Goal: Book appointment/travel/reservation

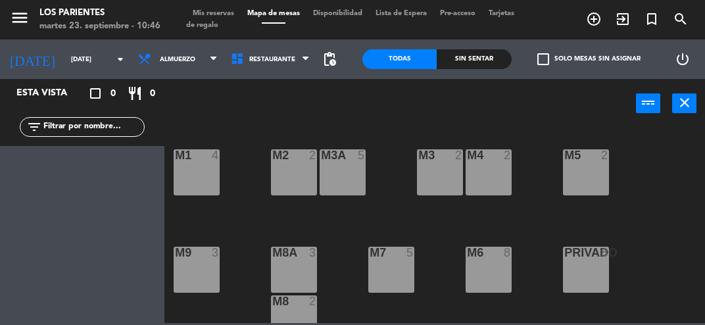
click at [693, 106] on button "close" at bounding box center [684, 103] width 24 height 20
click at [682, 105] on icon "close" at bounding box center [685, 103] width 16 height 16
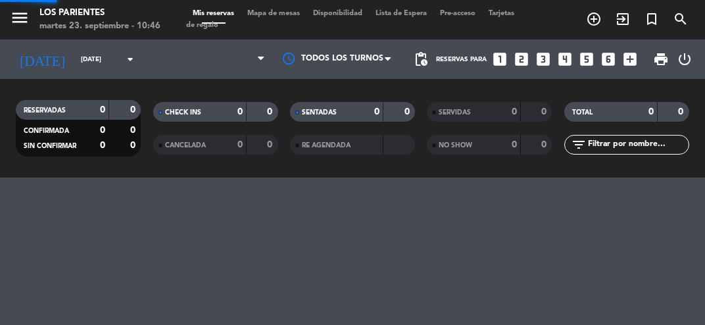
click at [681, 114] on strong "0" at bounding box center [682, 111] width 8 height 9
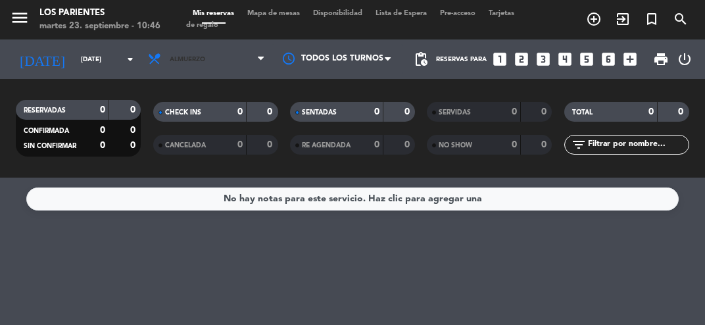
click at [176, 63] on span "Almuerzo" at bounding box center [206, 59] width 130 height 29
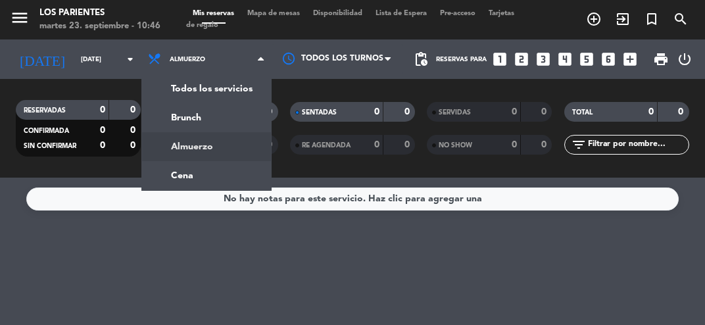
click at [171, 180] on ng-component "menu Los Parientes [DATE] 23. septiembre - 10:46 Mis reservas Mapa de mesas Dis…" at bounding box center [352, 162] width 705 height 325
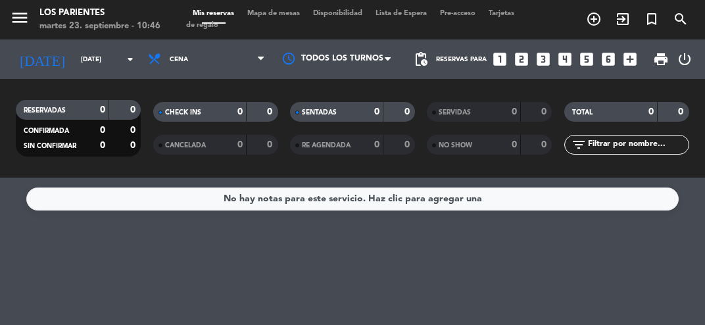
click at [74, 64] on input "[DATE]" at bounding box center [118, 59] width 89 height 20
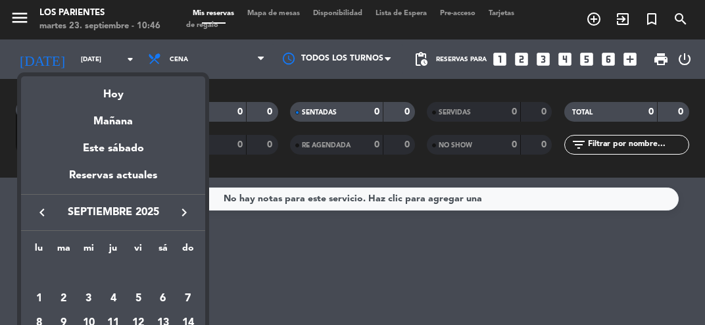
click at [100, 128] on div "Mañana" at bounding box center [113, 116] width 184 height 27
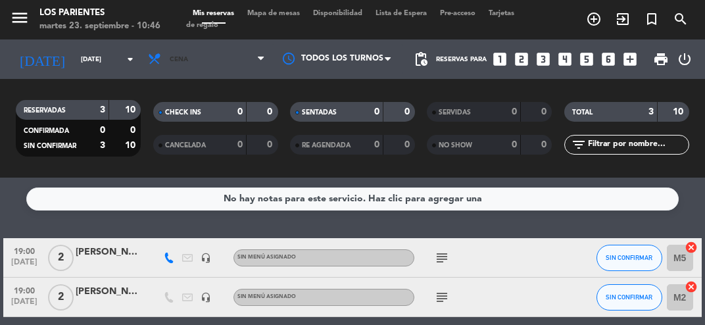
click at [158, 63] on icon at bounding box center [156, 59] width 19 height 14
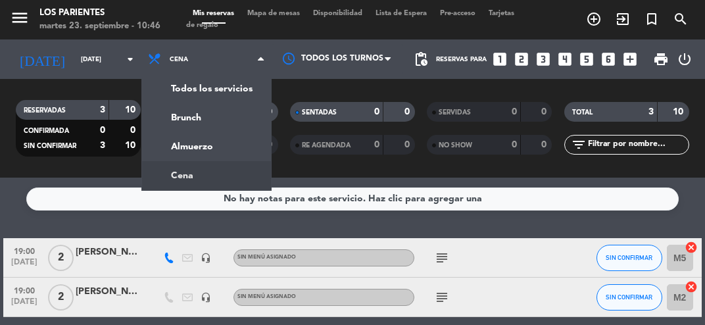
click at [51, 189] on div "No hay notas para este servicio. Haz clic para agregar una" at bounding box center [352, 198] width 652 height 23
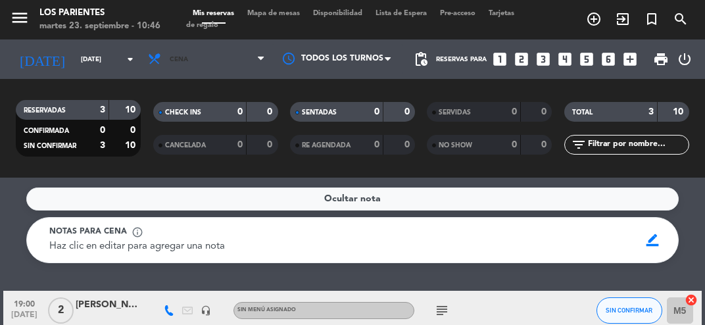
click at [158, 62] on icon at bounding box center [156, 59] width 19 height 14
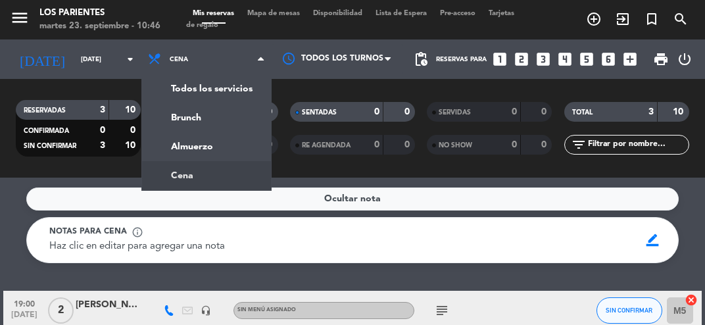
click at [168, 151] on div "menu Los Parientes [DATE] 23. septiembre - 10:46 Mis reservas Mapa de mesas Dis…" at bounding box center [352, 89] width 705 height 178
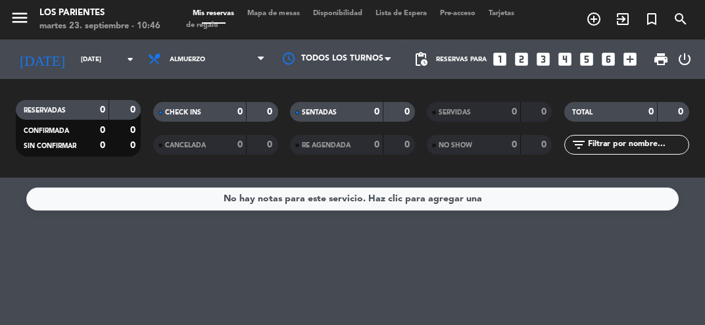
click at [74, 64] on input "[DATE]" at bounding box center [118, 59] width 89 height 20
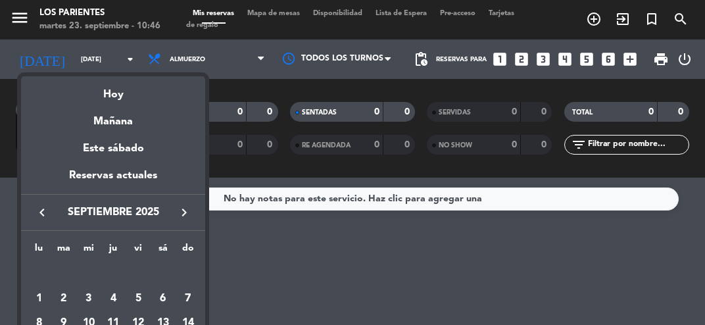
click at [185, 67] on div at bounding box center [352, 162] width 705 height 325
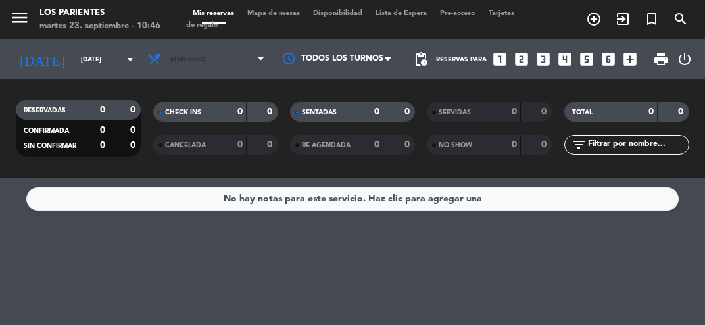
click at [179, 64] on span "Almuerzo" at bounding box center [206, 59] width 130 height 29
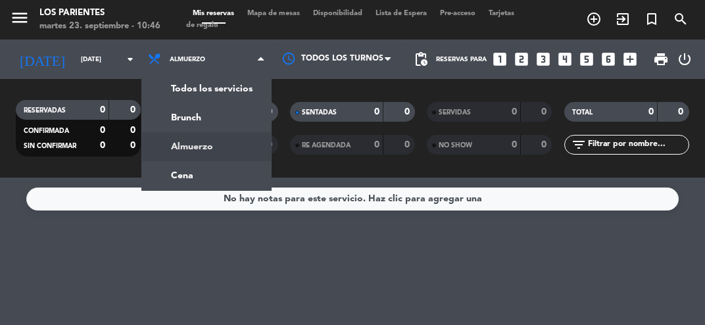
click at [170, 181] on ng-component "menu Los Parientes [DATE] 23. septiembre - 10:46 Mis reservas Mapa de mesas Dis…" at bounding box center [352, 162] width 705 height 325
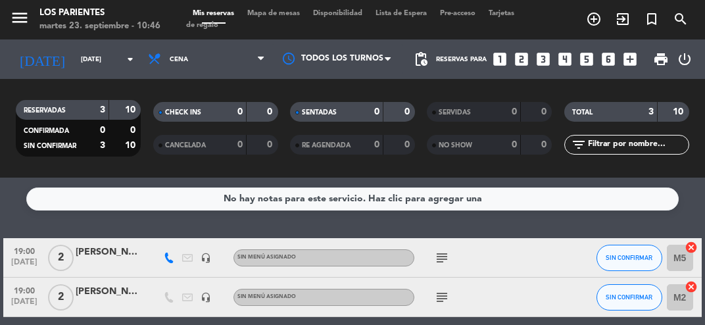
click at [74, 60] on input "[DATE]" at bounding box center [118, 59] width 89 height 20
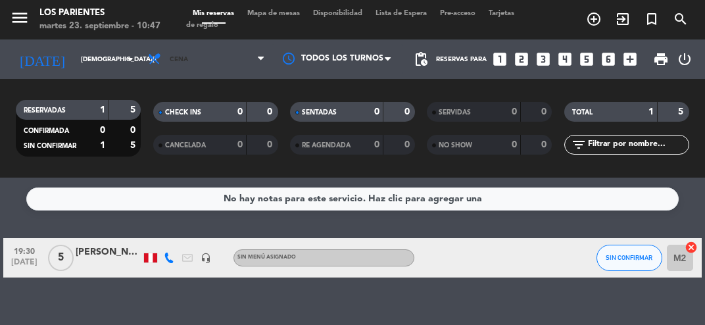
click at [166, 71] on span "Cena" at bounding box center [206, 59] width 130 height 29
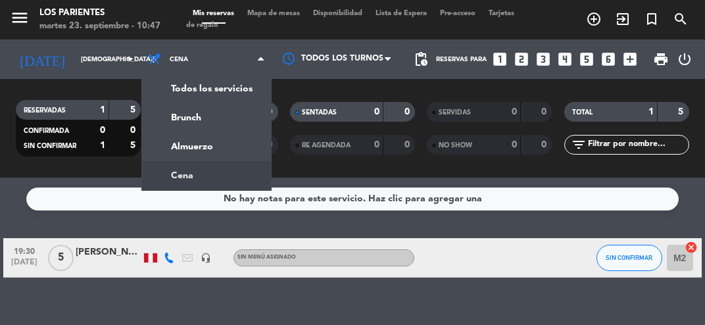
click at [169, 149] on div "menu Los Parientes [DATE] 23. septiembre - 10:47 Mis reservas Mapa de mesas Dis…" at bounding box center [352, 89] width 705 height 178
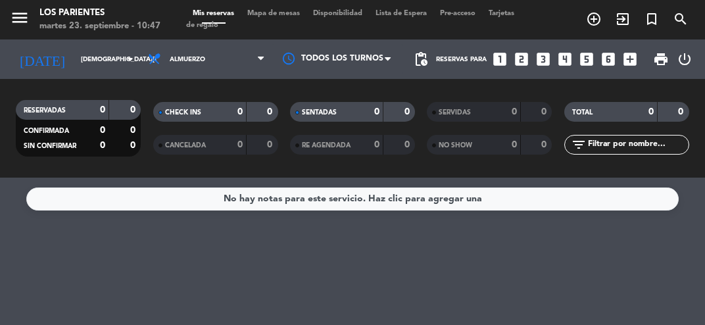
click at [74, 59] on input "[DEMOGRAPHIC_DATA][DATE]" at bounding box center [118, 59] width 89 height 20
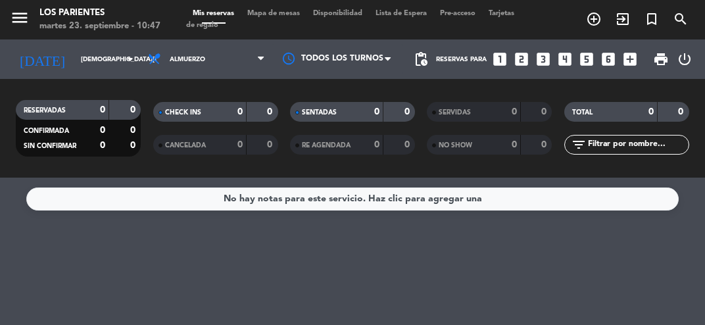
type input "[DATE]"
click at [174, 67] on span "Almuerzo" at bounding box center [206, 59] width 130 height 29
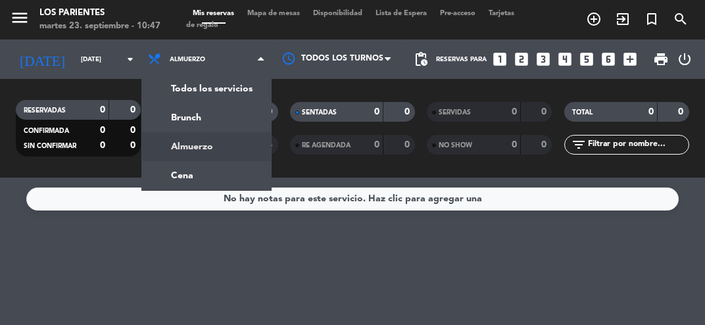
click at [173, 182] on ng-component "menu Los Parientes [DATE] 23. septiembre - 10:47 Mis reservas Mapa de mesas Dis…" at bounding box center [352, 162] width 705 height 325
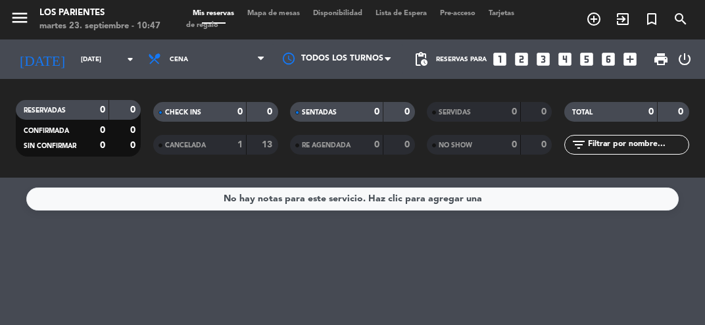
click at [74, 66] on input "[DATE]" at bounding box center [118, 59] width 89 height 20
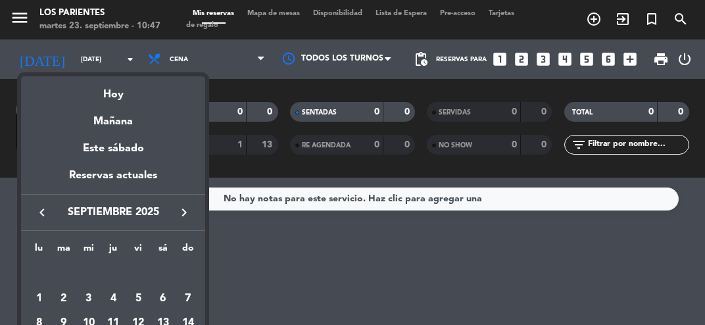
click at [247, 293] on div at bounding box center [352, 162] width 705 height 325
